Goal: Task Accomplishment & Management: Use online tool/utility

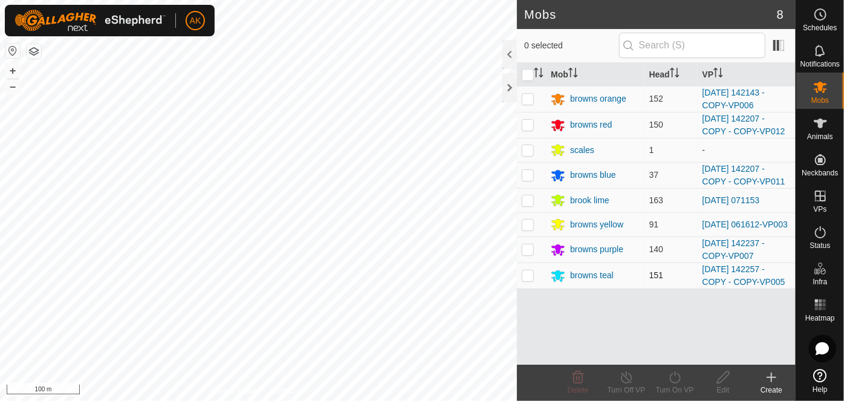
click at [521, 280] on div "Mobs 8 0 selected Mob Head VP browns orange 152 [DATE] 142143 - COPY-VP006 brow…" at bounding box center [398, 200] width 796 height 401
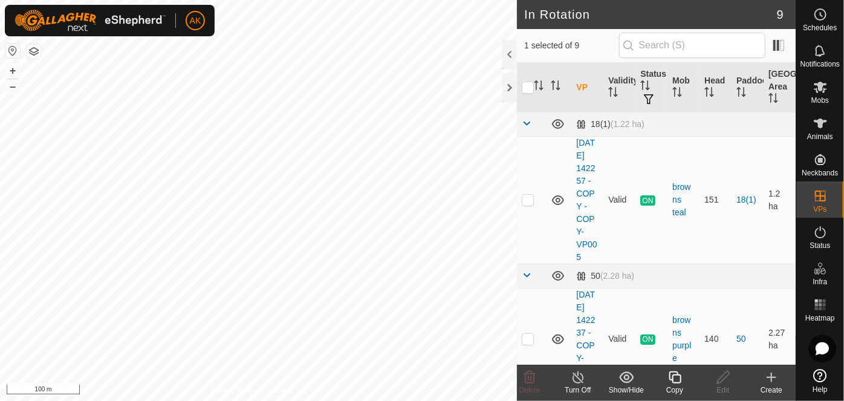
click at [677, 381] on icon at bounding box center [675, 377] width 15 height 15
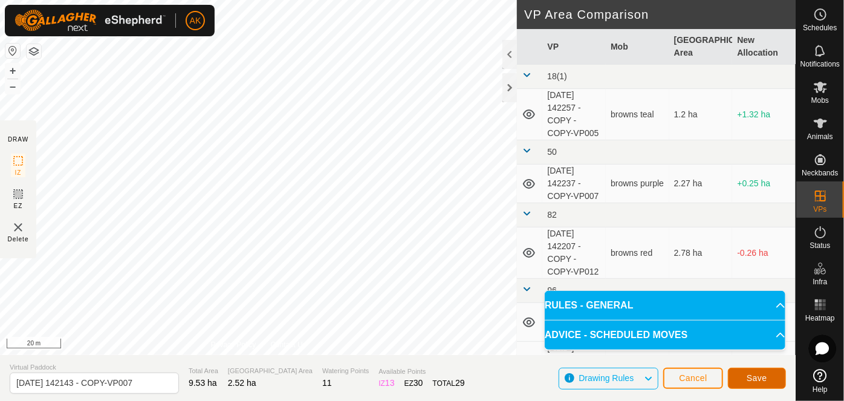
click at [760, 381] on span "Save" at bounding box center [757, 378] width 21 height 10
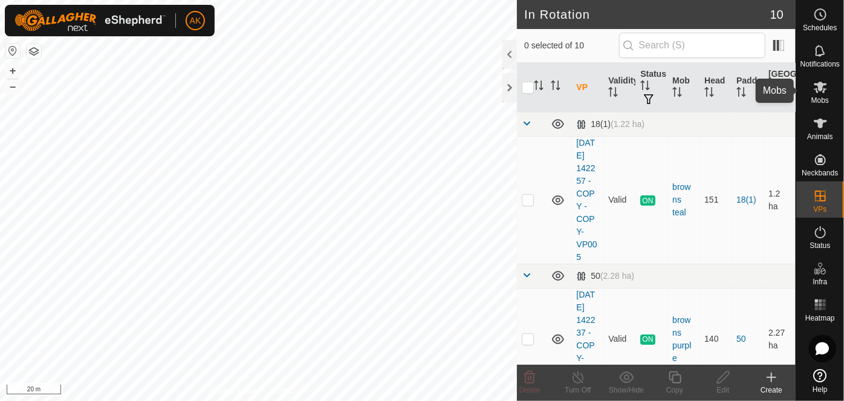
click at [819, 89] on icon at bounding box center [820, 87] width 13 height 11
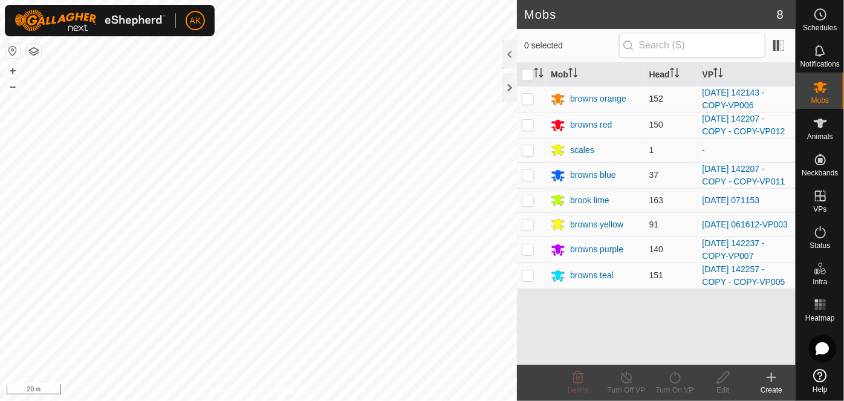
click at [527, 102] on p-checkbox at bounding box center [528, 99] width 12 height 10
checkbox input "true"
click at [673, 377] on icon at bounding box center [675, 377] width 15 height 15
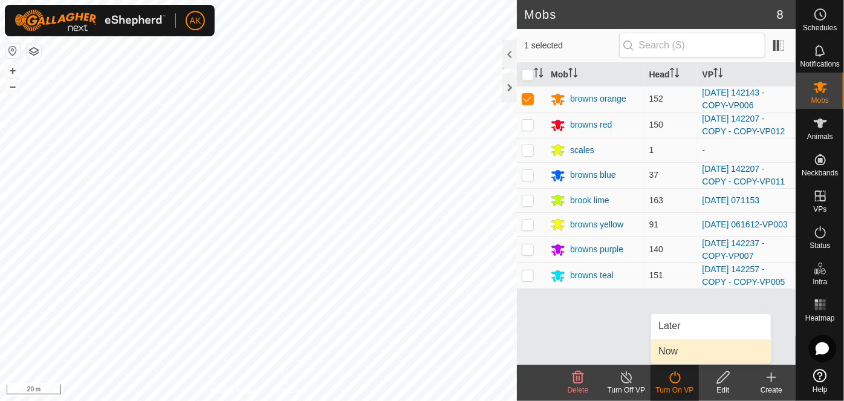
click at [669, 347] on link "Now" at bounding box center [711, 351] width 120 height 24
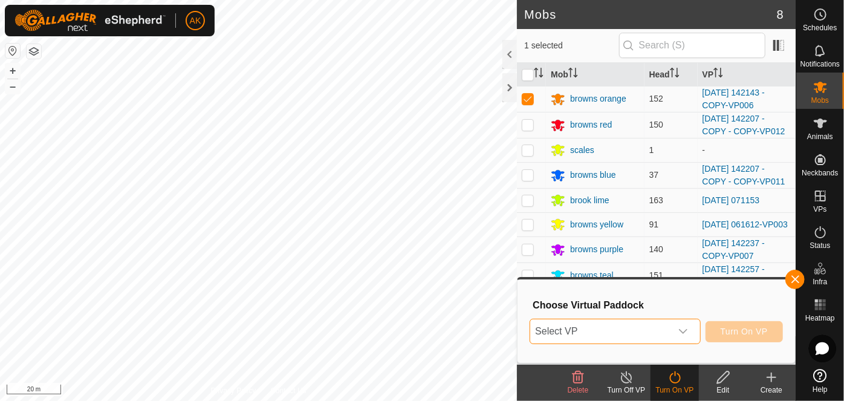
click at [638, 330] on span "Select VP" at bounding box center [600, 331] width 140 height 24
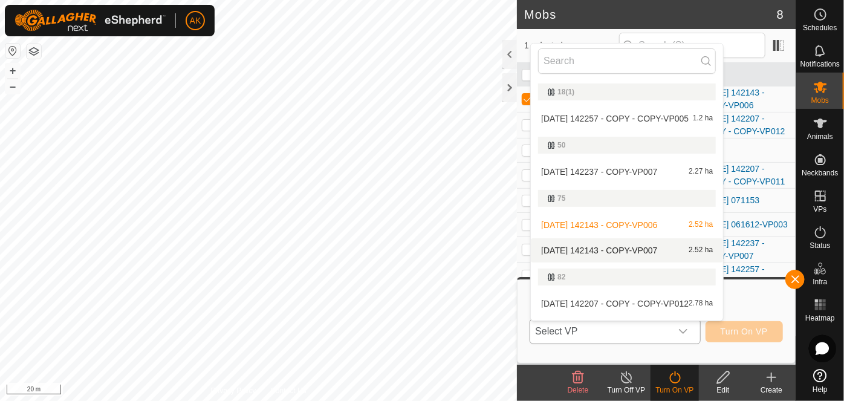
click at [613, 250] on li "[DATE] 142143 - COPY-VP007 2.52 ha" at bounding box center [627, 250] width 192 height 24
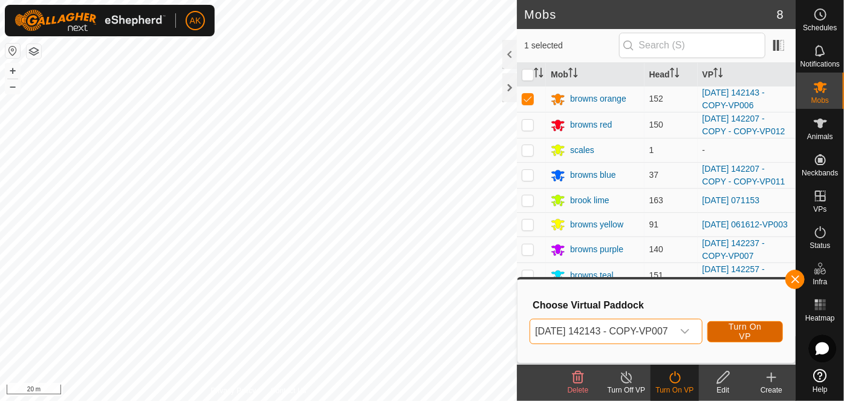
click at [760, 333] on span "Turn On VP" at bounding box center [745, 331] width 45 height 19
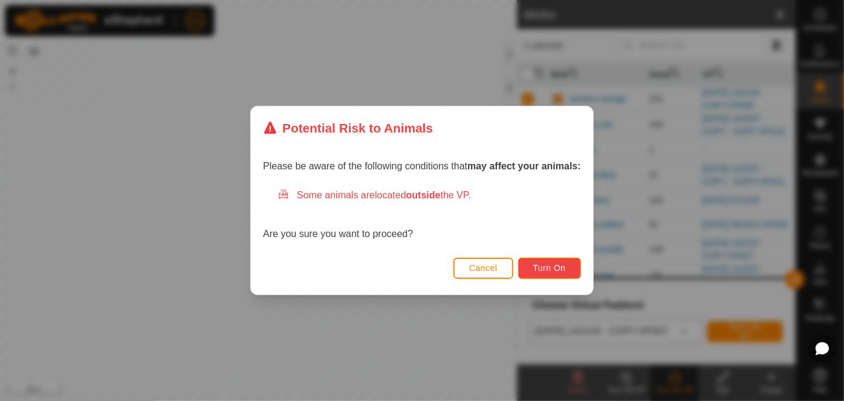
click at [543, 268] on span "Turn On" at bounding box center [550, 268] width 33 height 10
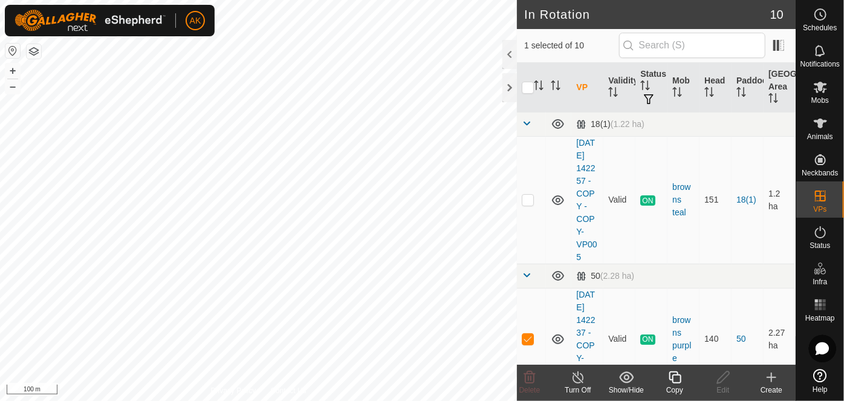
click at [678, 379] on icon at bounding box center [675, 377] width 15 height 15
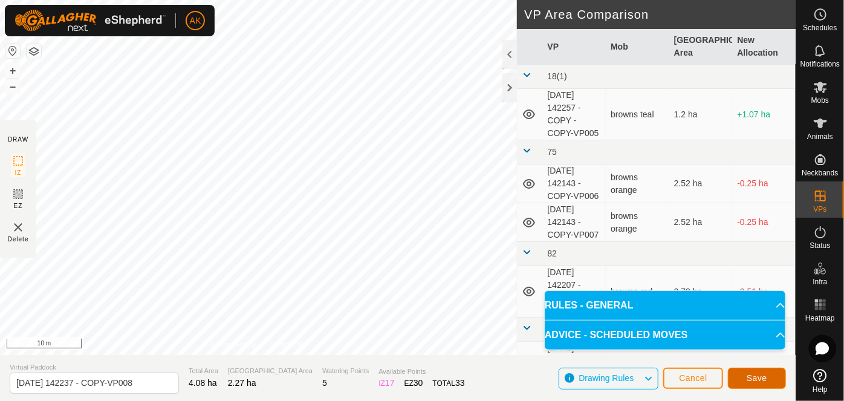
click at [770, 376] on button "Save" at bounding box center [757, 378] width 58 height 21
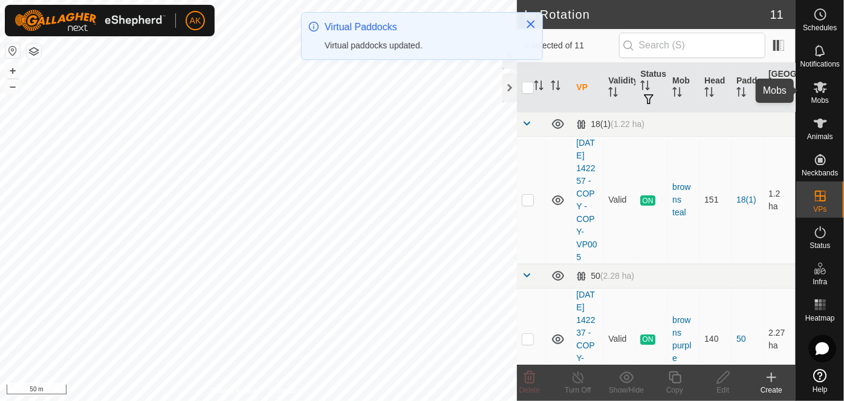
click at [818, 89] on icon at bounding box center [821, 87] width 15 height 15
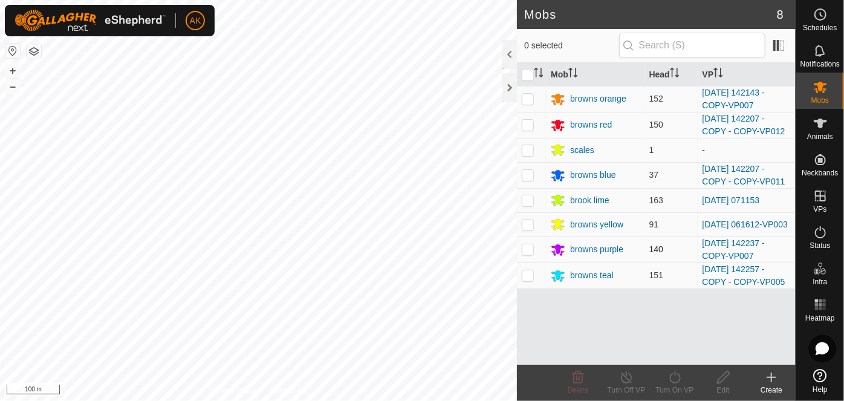
click at [523, 247] on p-checkbox at bounding box center [528, 249] width 12 height 10
checkbox input "true"
click at [678, 378] on icon at bounding box center [675, 377] width 15 height 15
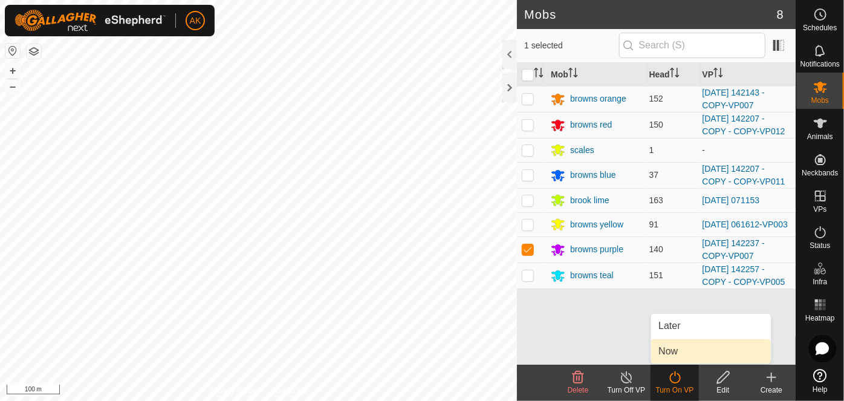
click at [675, 350] on link "Now" at bounding box center [711, 351] width 120 height 24
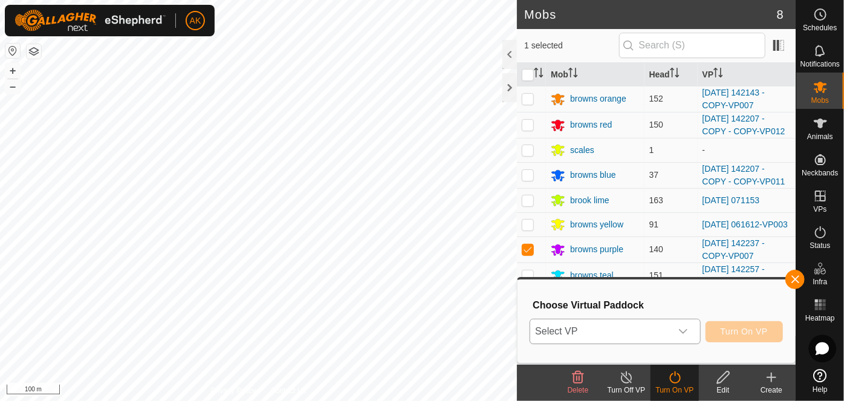
click at [592, 328] on span "Select VP" at bounding box center [600, 331] width 140 height 24
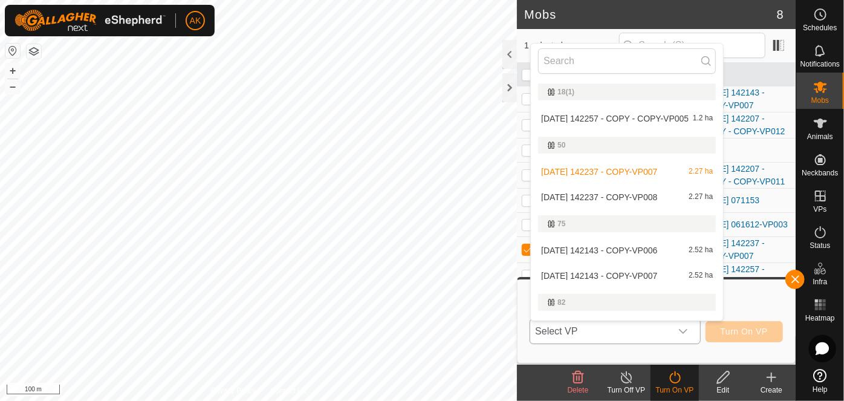
scroll to position [21, 0]
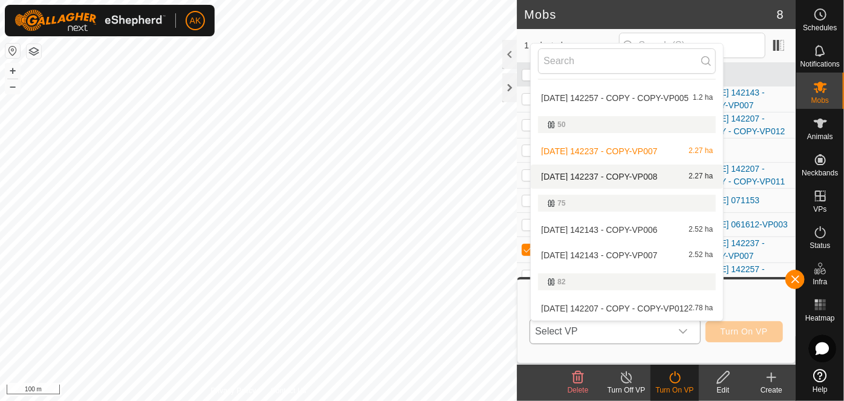
click at [602, 176] on li "[DATE] 142237 - COPY-VP008 2.27 ha" at bounding box center [627, 177] width 192 height 24
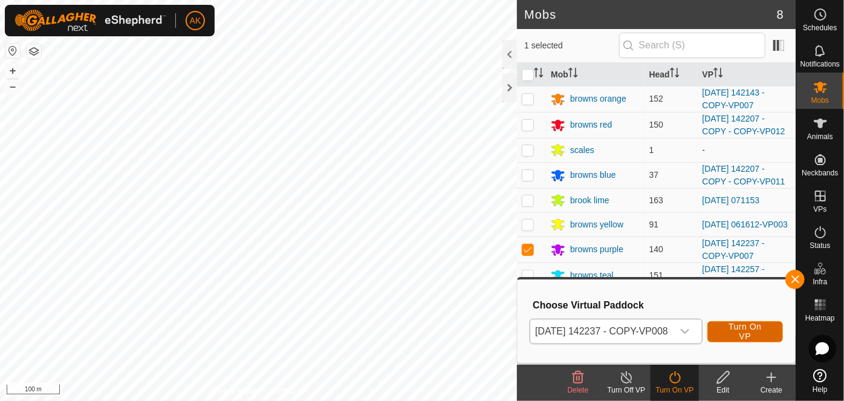
click at [761, 331] on span "Turn On VP" at bounding box center [745, 331] width 45 height 19
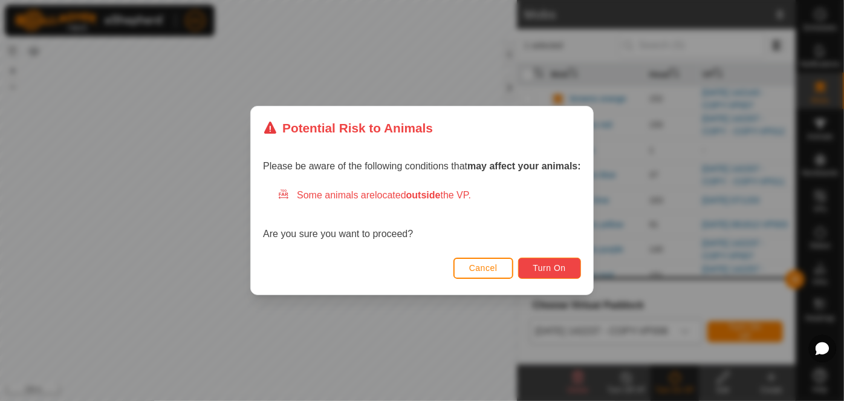
click at [554, 270] on span "Turn On" at bounding box center [550, 268] width 33 height 10
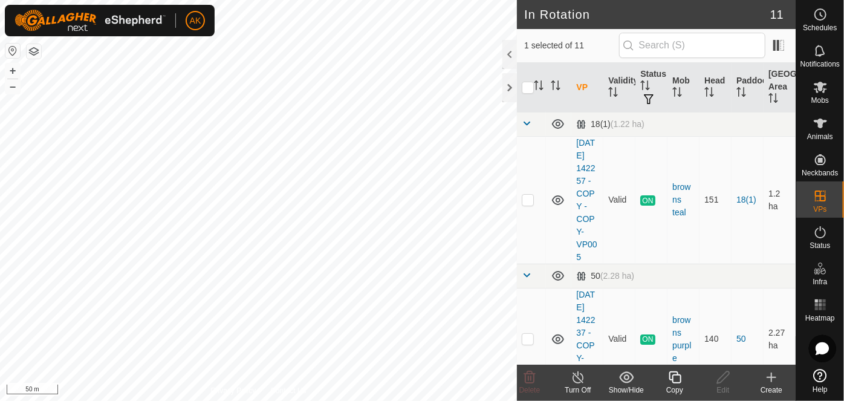
click at [677, 376] on icon at bounding box center [675, 377] width 15 height 15
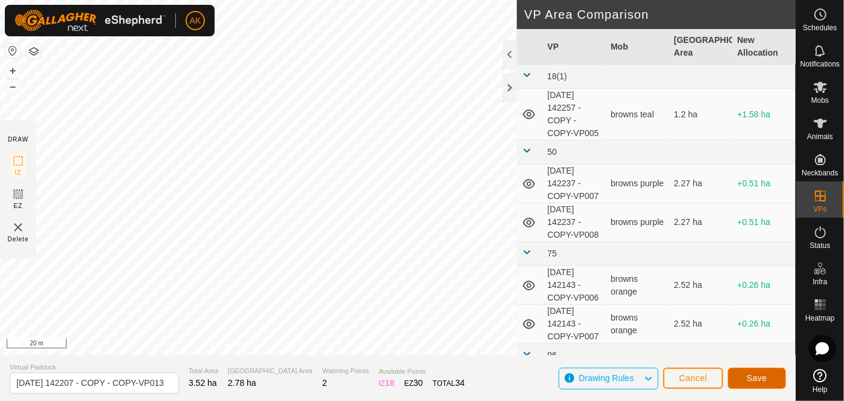
click at [760, 381] on span "Save" at bounding box center [757, 378] width 21 height 10
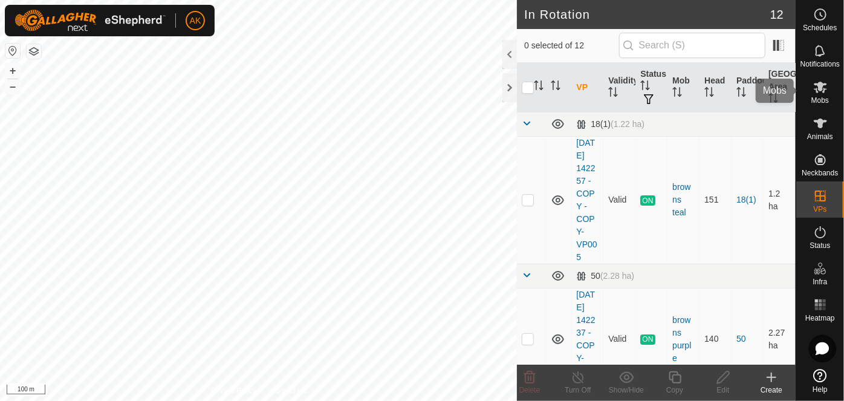
click at [817, 87] on icon at bounding box center [821, 87] width 15 height 15
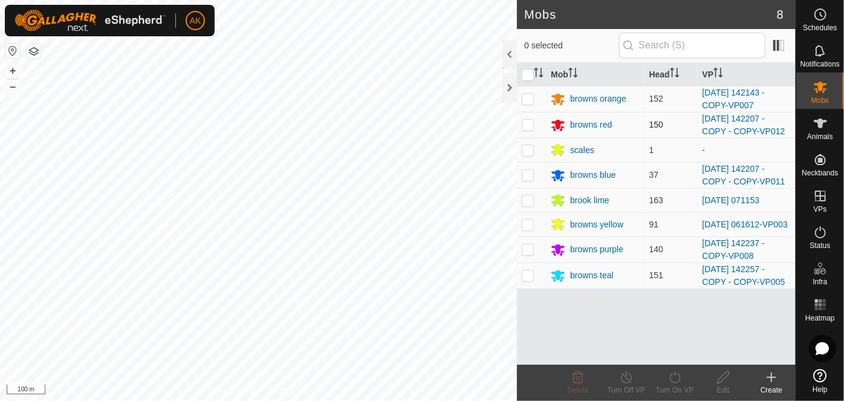
click at [523, 125] on p-checkbox at bounding box center [528, 125] width 12 height 10
checkbox input "true"
click at [674, 376] on icon at bounding box center [675, 377] width 15 height 15
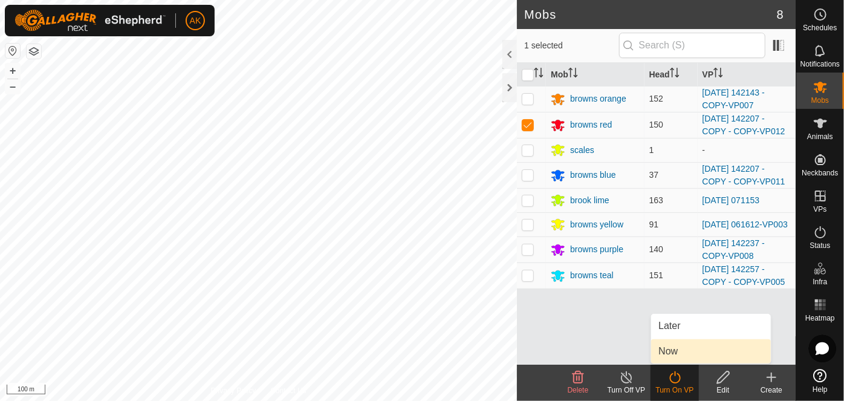
click at [675, 352] on link "Now" at bounding box center [711, 351] width 120 height 24
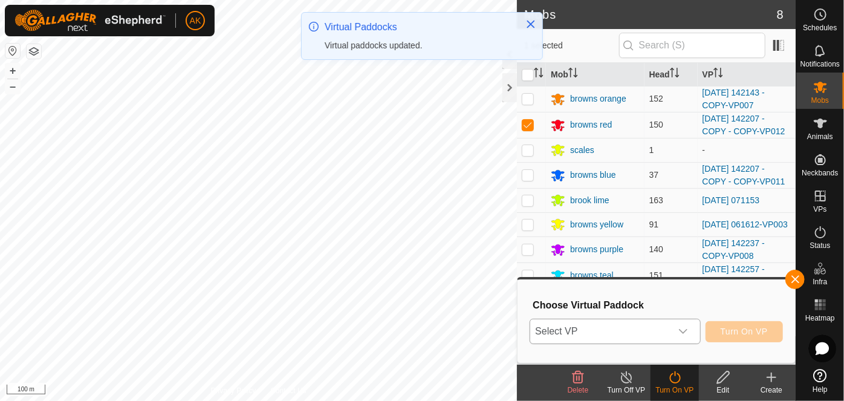
click at [633, 329] on span "Select VP" at bounding box center [600, 331] width 140 height 24
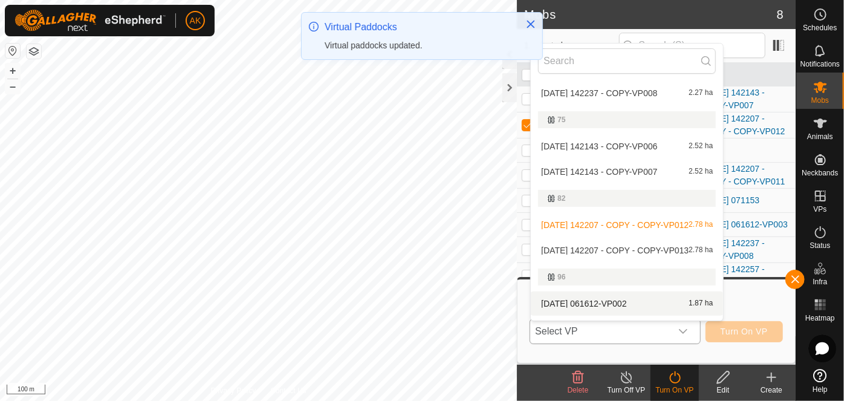
scroll to position [131, 0]
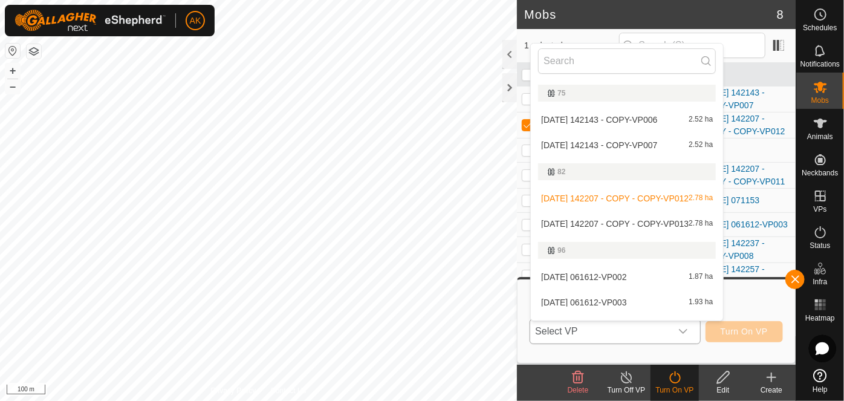
click at [627, 223] on li "[DATE] 142207 - COPY - COPY-VP013 2.78 ha" at bounding box center [627, 224] width 192 height 24
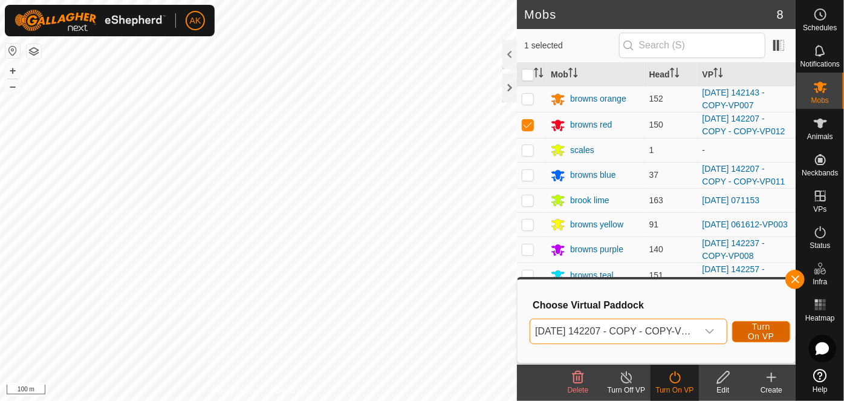
click at [756, 330] on span "Turn On VP" at bounding box center [762, 331] width 28 height 19
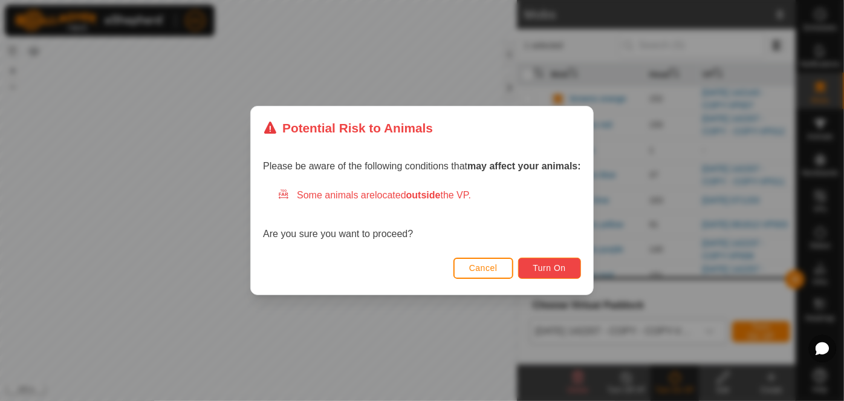
click at [537, 269] on span "Turn On" at bounding box center [550, 268] width 33 height 10
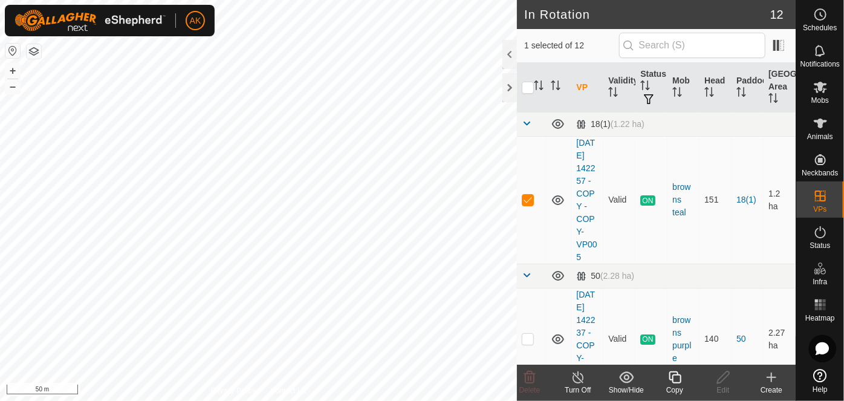
click at [680, 381] on icon at bounding box center [675, 377] width 12 height 12
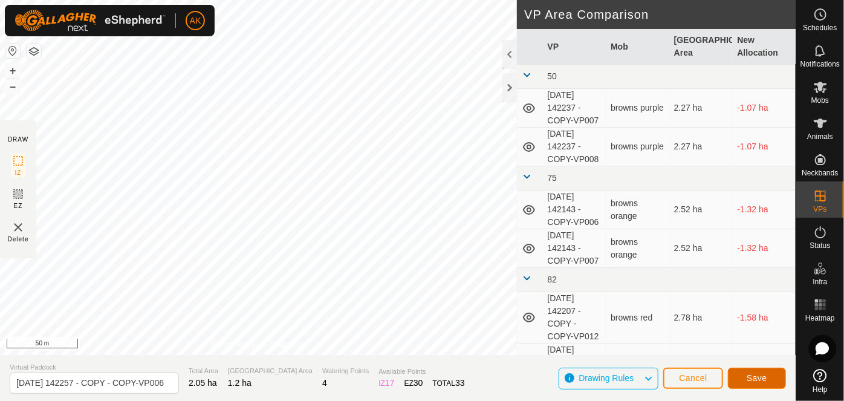
click at [743, 374] on button "Save" at bounding box center [757, 378] width 58 height 21
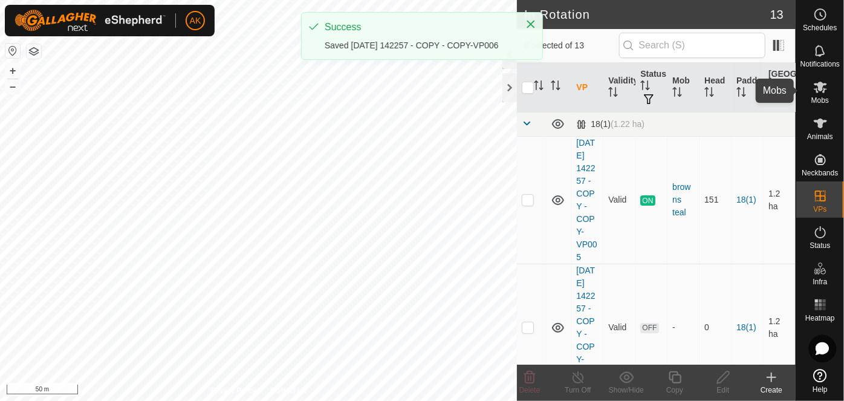
click at [817, 88] on icon at bounding box center [820, 87] width 13 height 11
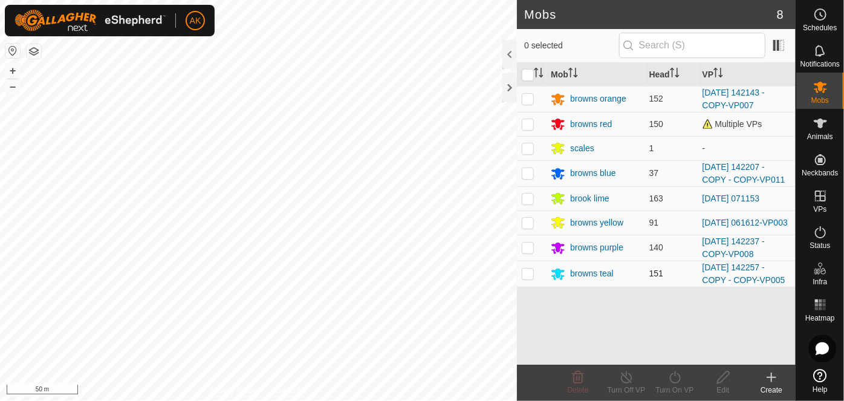
click at [531, 278] on p-checkbox at bounding box center [528, 274] width 12 height 10
checkbox input "true"
click at [674, 377] on icon at bounding box center [675, 377] width 15 height 15
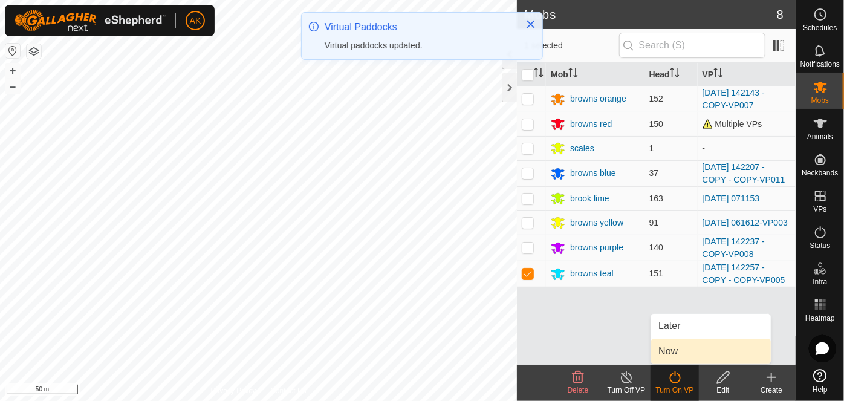
click at [671, 349] on link "Now" at bounding box center [711, 351] width 120 height 24
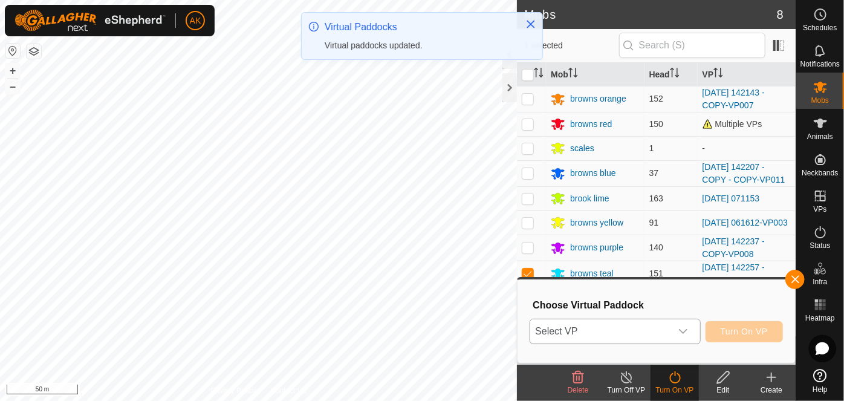
click at [663, 327] on span "Select VP" at bounding box center [600, 331] width 140 height 24
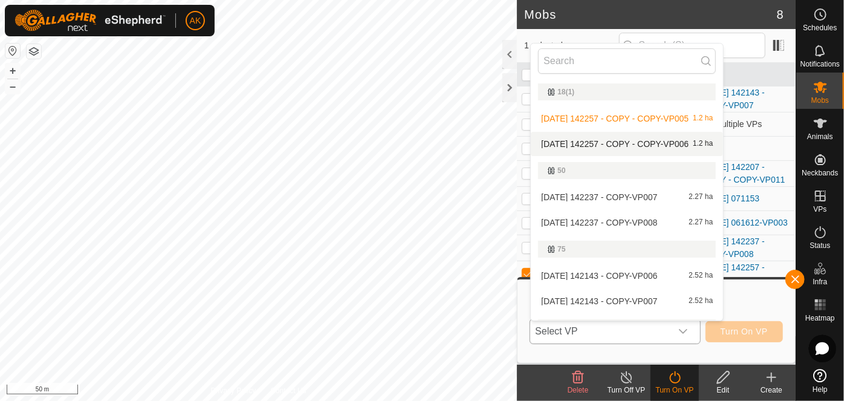
click at [613, 139] on li "[DATE] 142257 - COPY - COPY-VP006 1.2 ha" at bounding box center [627, 144] width 192 height 24
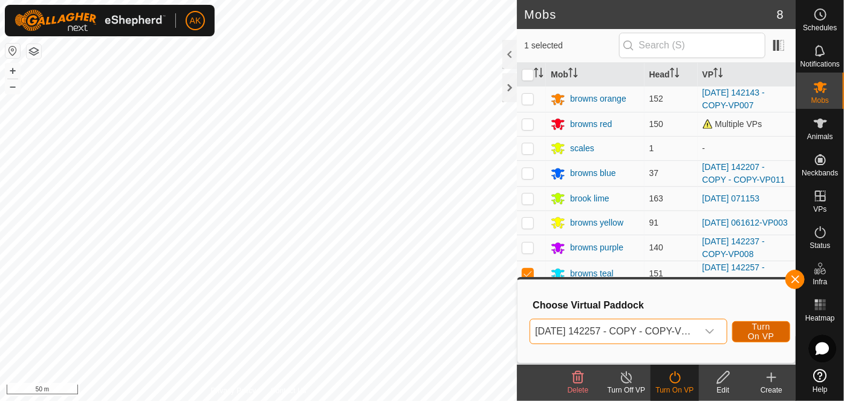
click at [759, 334] on span "Turn On VP" at bounding box center [762, 331] width 28 height 19
